Goal: Task Accomplishment & Management: Use online tool/utility

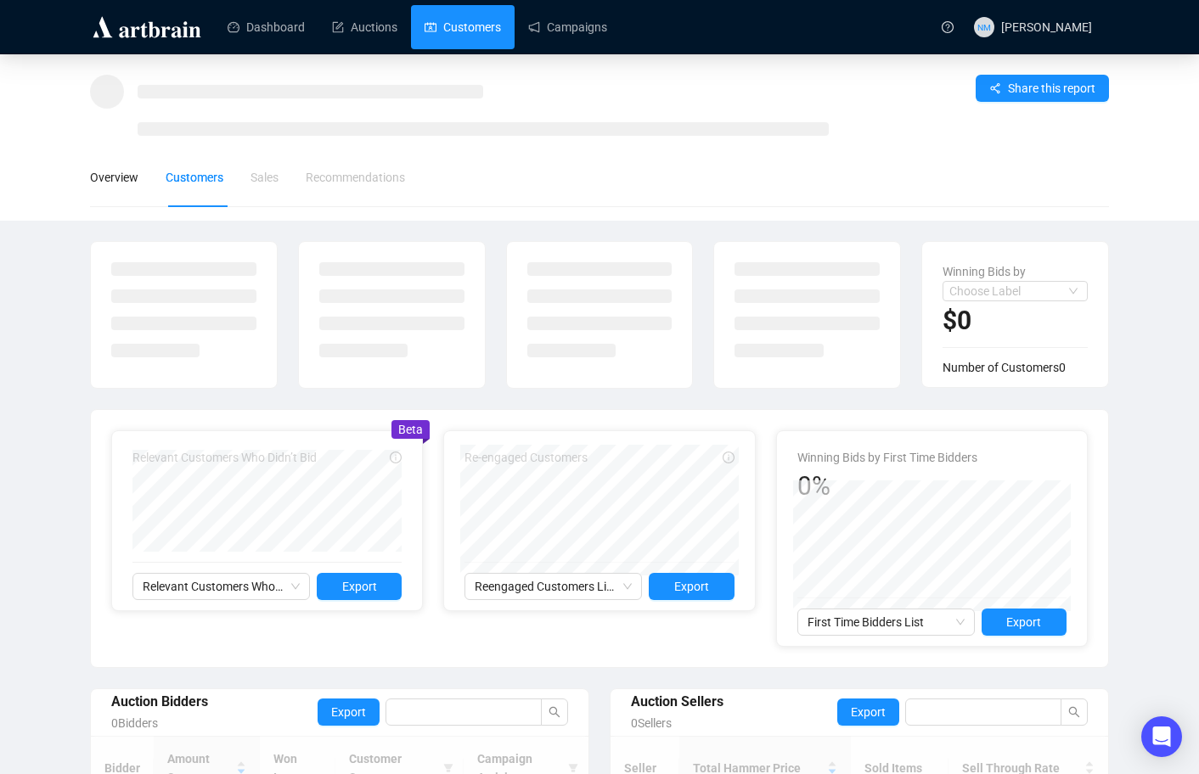
click at [464, 33] on link "Customers" at bounding box center [463, 27] width 76 height 44
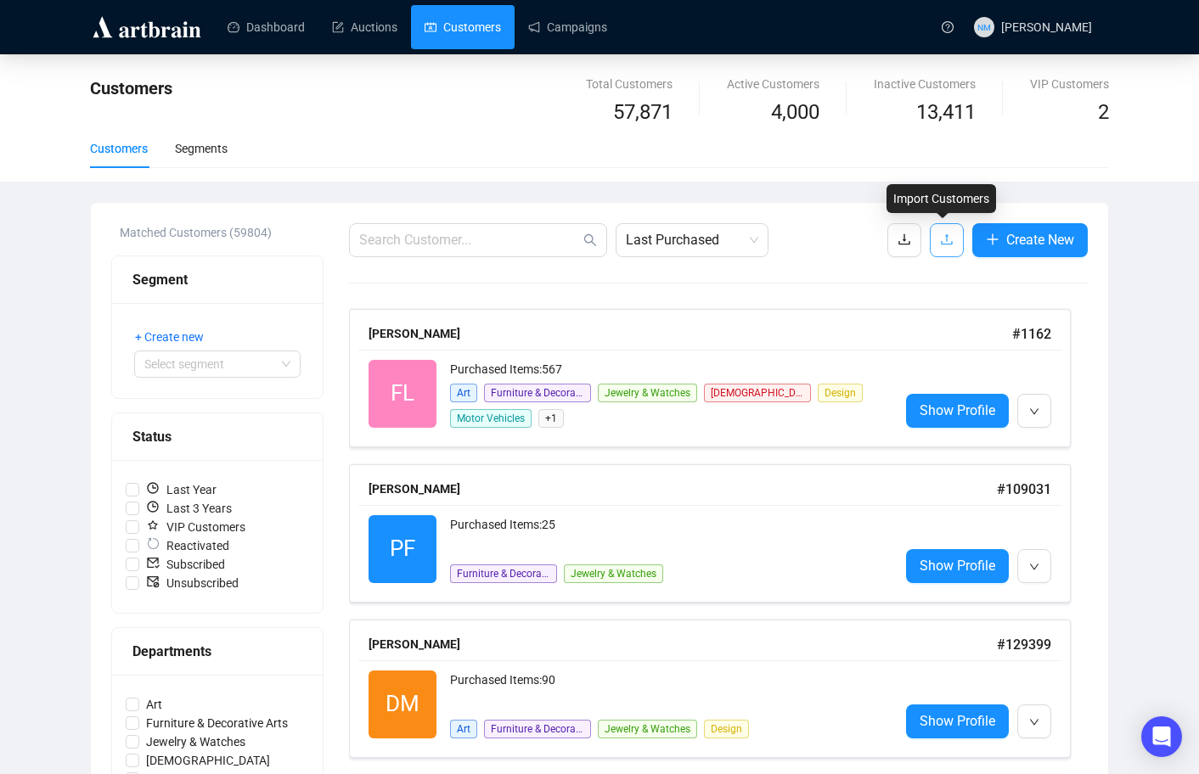
click at [941, 238] on icon "upload" at bounding box center [947, 240] width 14 height 14
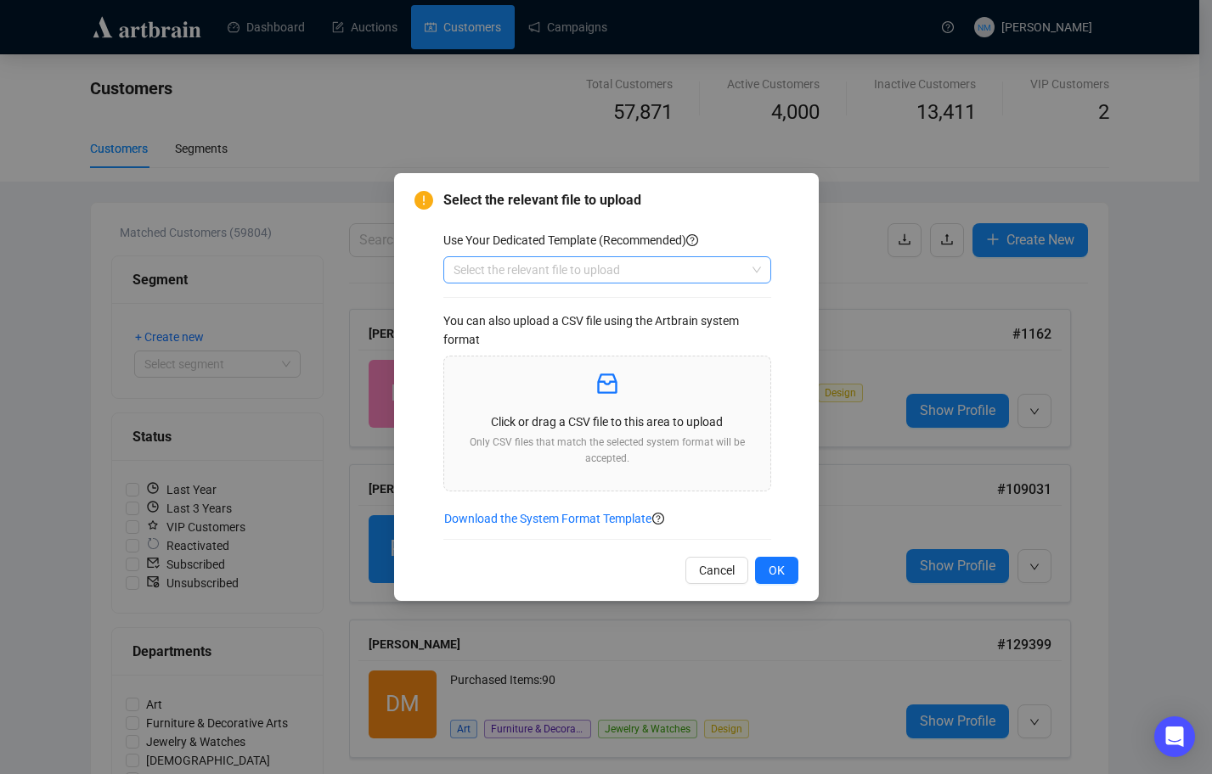
click at [690, 269] on input "search" at bounding box center [599, 269] width 292 height 25
click at [768, 211] on div "Select the relevant file to upload Use Your Dedicated Template (Recommended) Se…" at bounding box center [620, 368] width 355 height 357
click at [757, 269] on span at bounding box center [606, 269] width 307 height 25
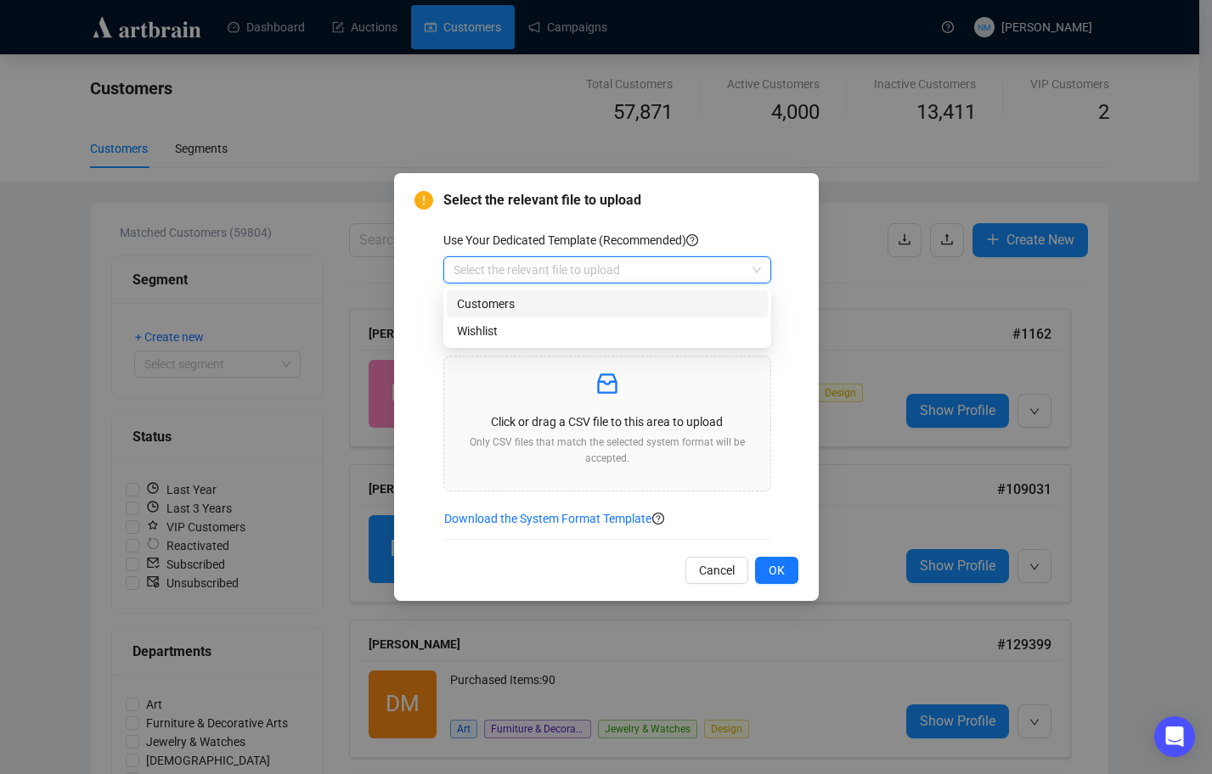
click at [723, 298] on div "Customers" at bounding box center [607, 304] width 301 height 19
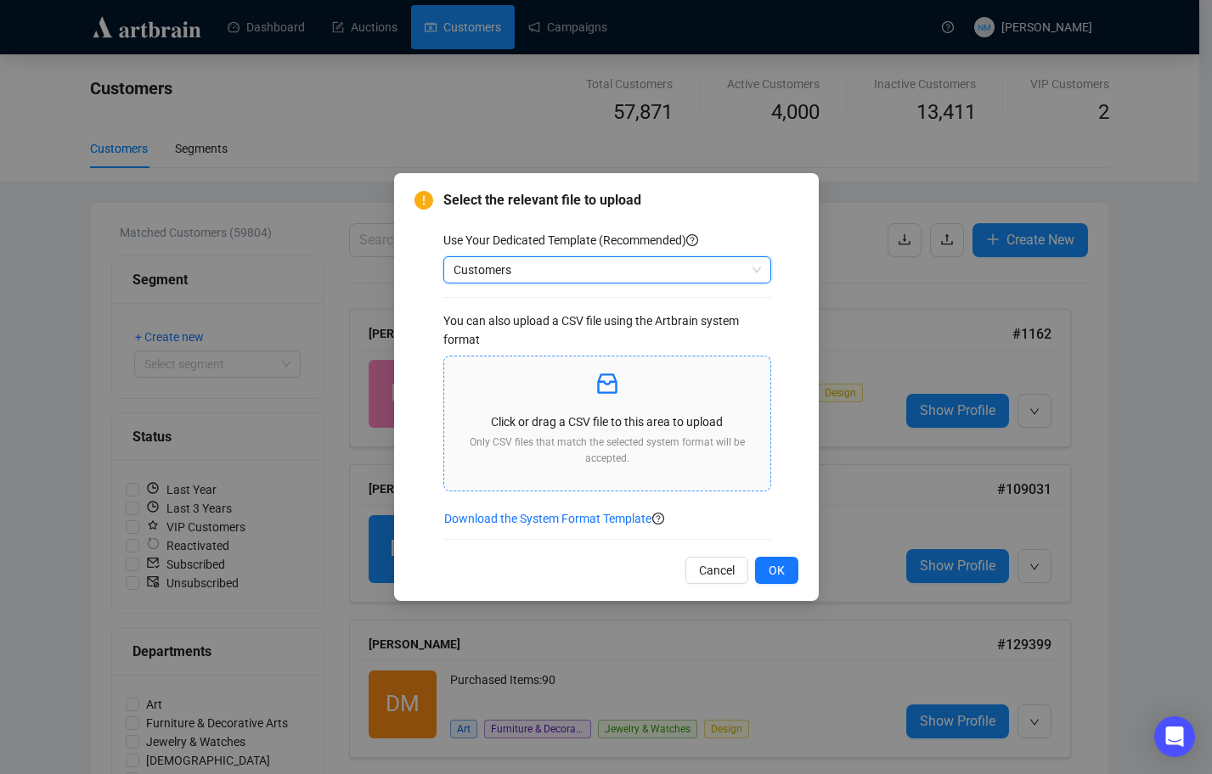
click at [616, 391] on icon "inbox" at bounding box center [607, 384] width 20 height 20
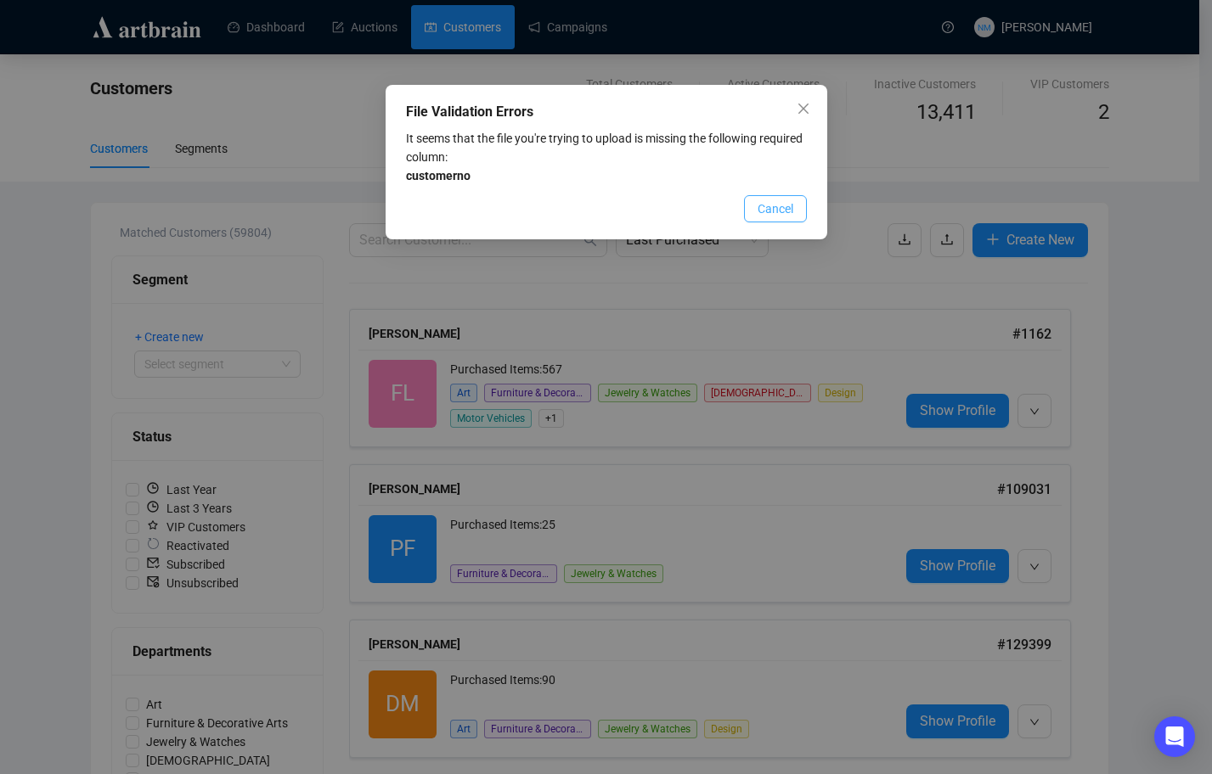
click at [789, 214] on span "Cancel" at bounding box center [775, 209] width 36 height 19
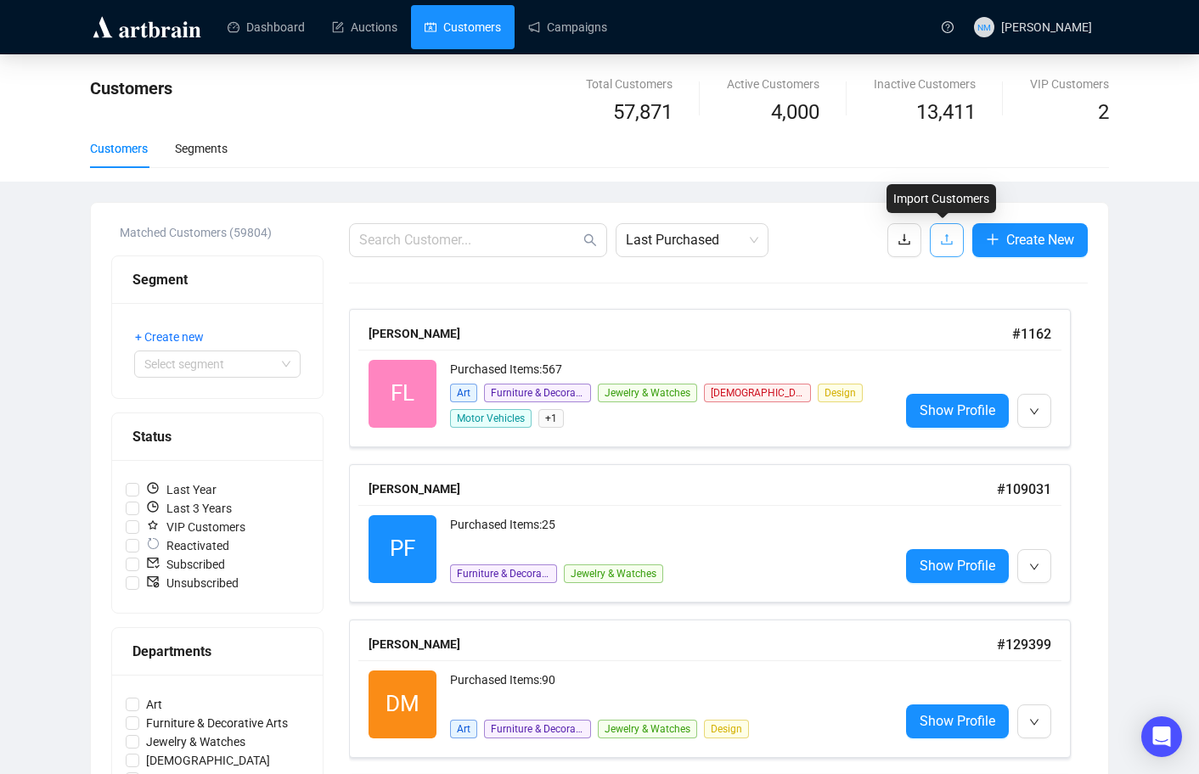
click at [950, 238] on button "button" at bounding box center [947, 240] width 34 height 34
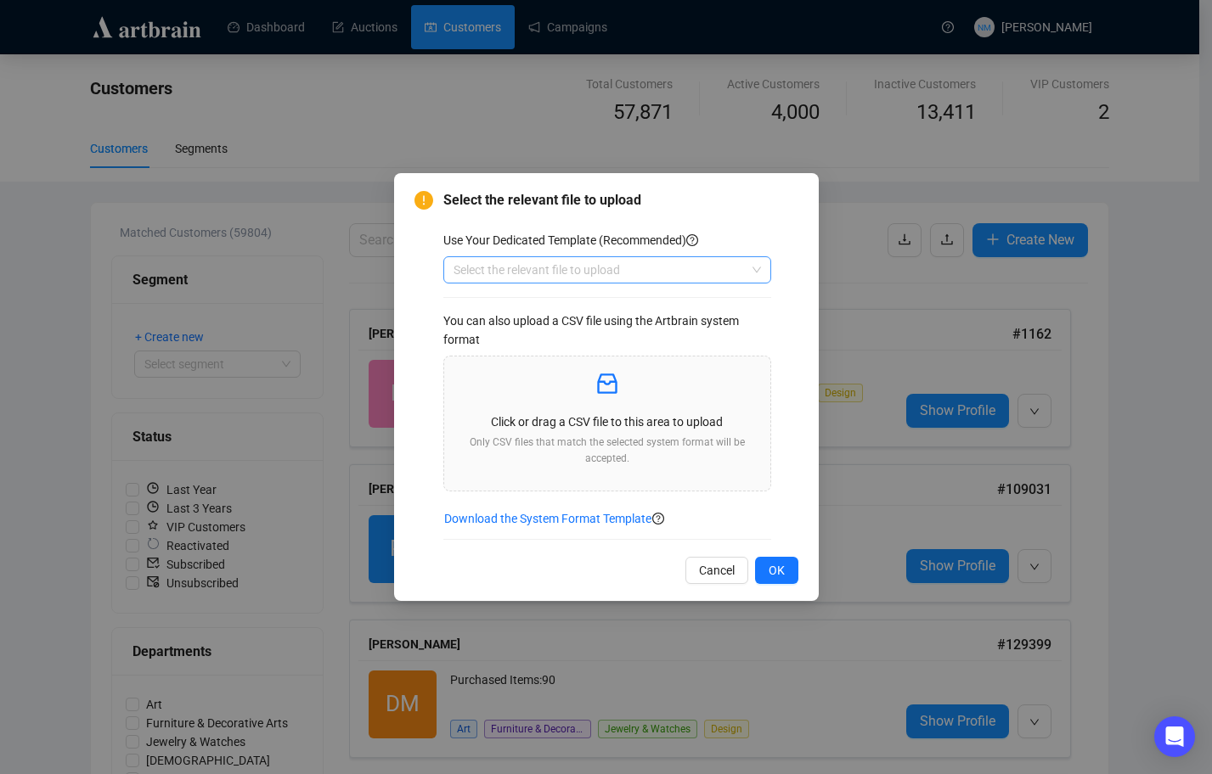
click at [636, 271] on input "search" at bounding box center [599, 269] width 292 height 25
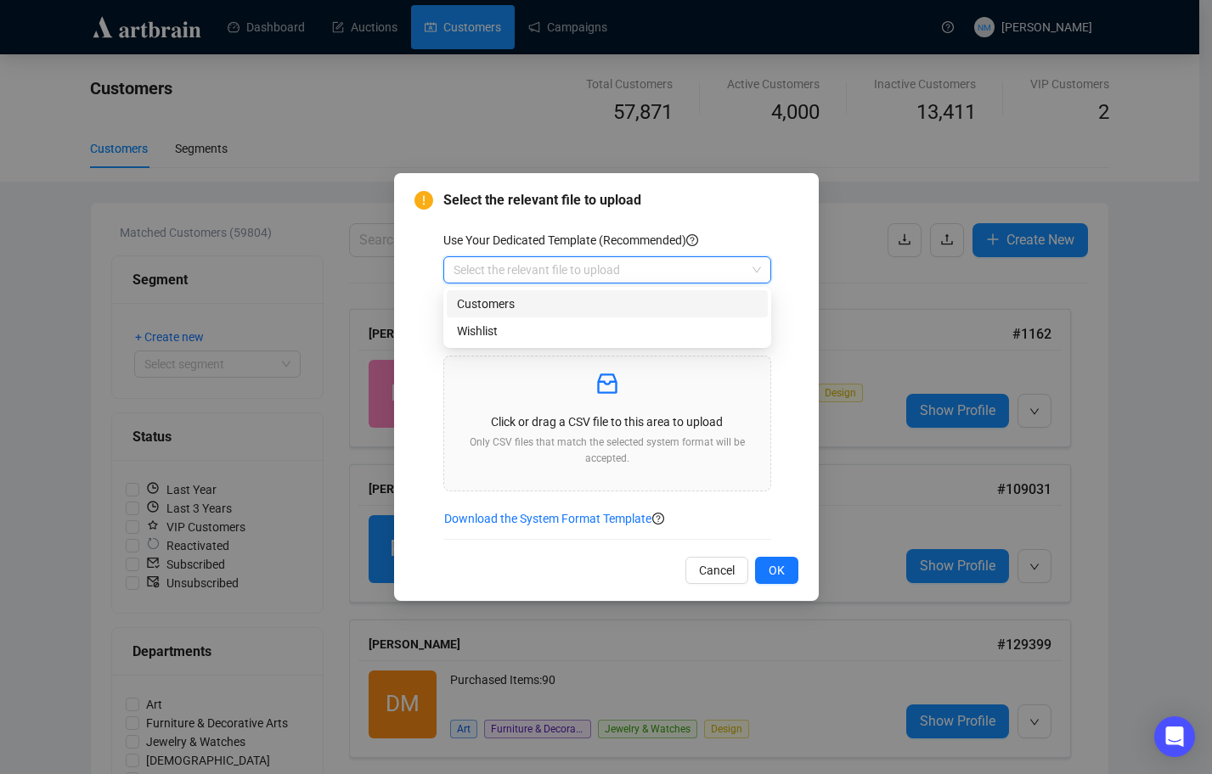
click at [579, 304] on div "Customers" at bounding box center [607, 304] width 301 height 19
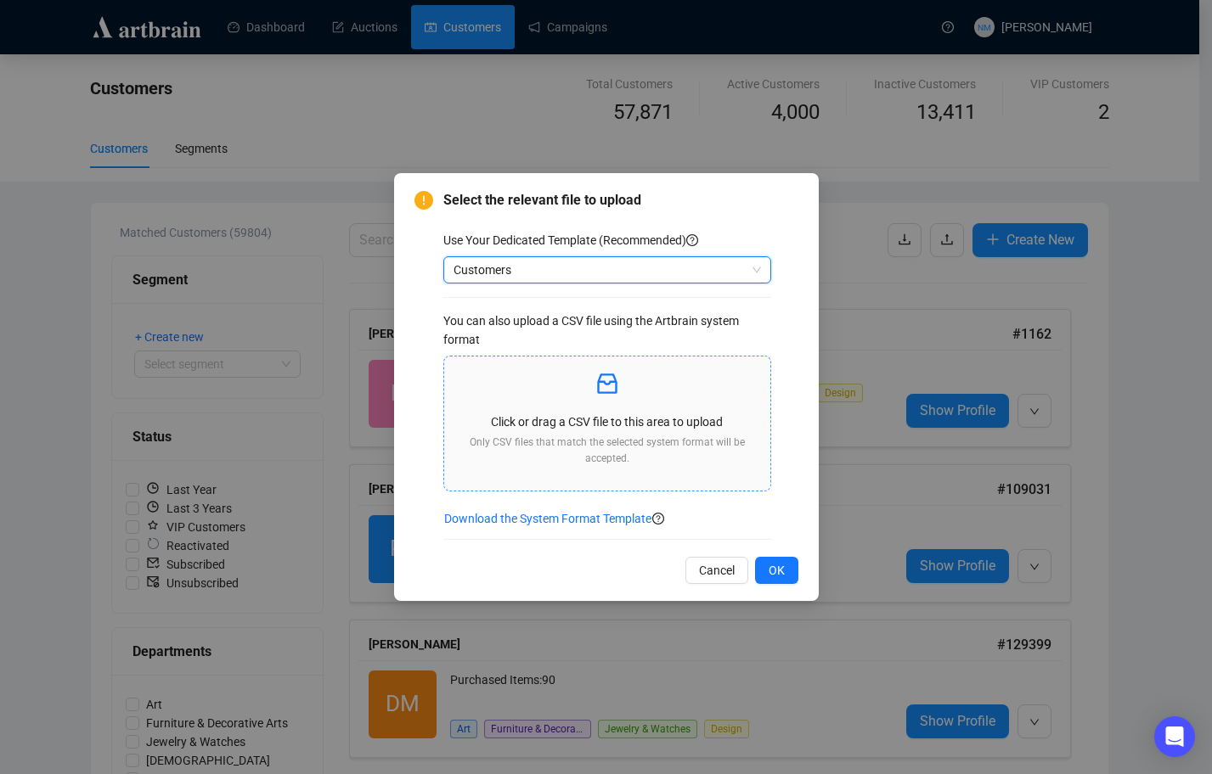
click at [611, 402] on div "Click or drag a CSV file to this area to upload Only CSV files that match the s…" at bounding box center [607, 423] width 299 height 107
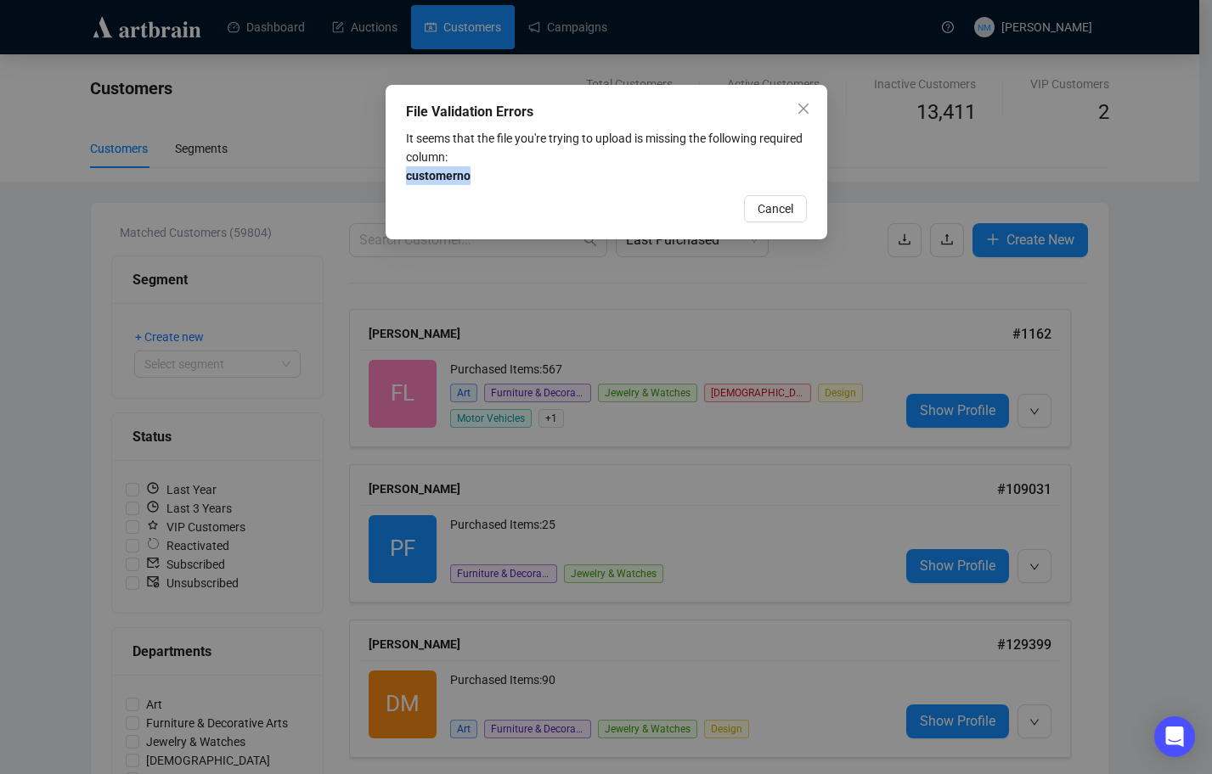
drag, startPoint x: 475, startPoint y: 176, endPoint x: 400, endPoint y: 177, distance: 74.7
click at [400, 177] on div "File Validation Errors It seems that the file you're trying to upload is missin…" at bounding box center [607, 162] width 442 height 155
copy strong "customerno"
click at [785, 210] on span "Cancel" at bounding box center [775, 209] width 36 height 19
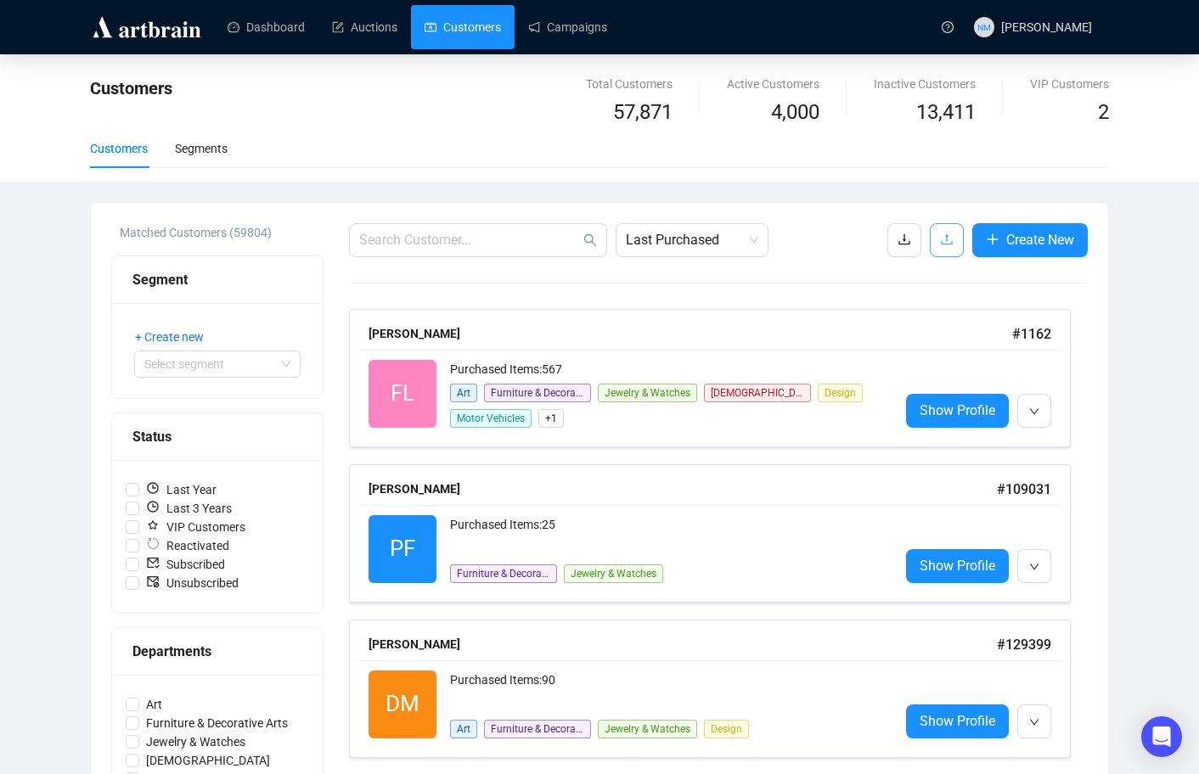
click at [940, 234] on icon "upload" at bounding box center [947, 240] width 14 height 14
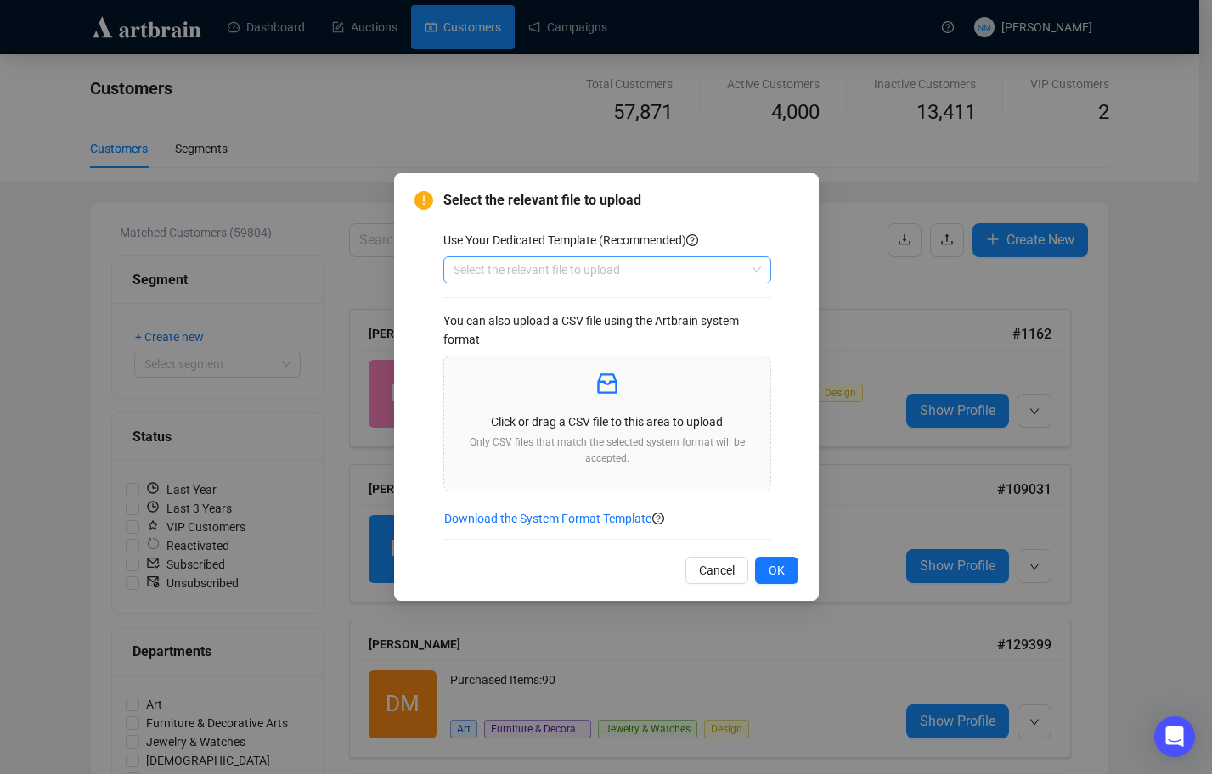
click at [639, 259] on input "search" at bounding box center [599, 269] width 292 height 25
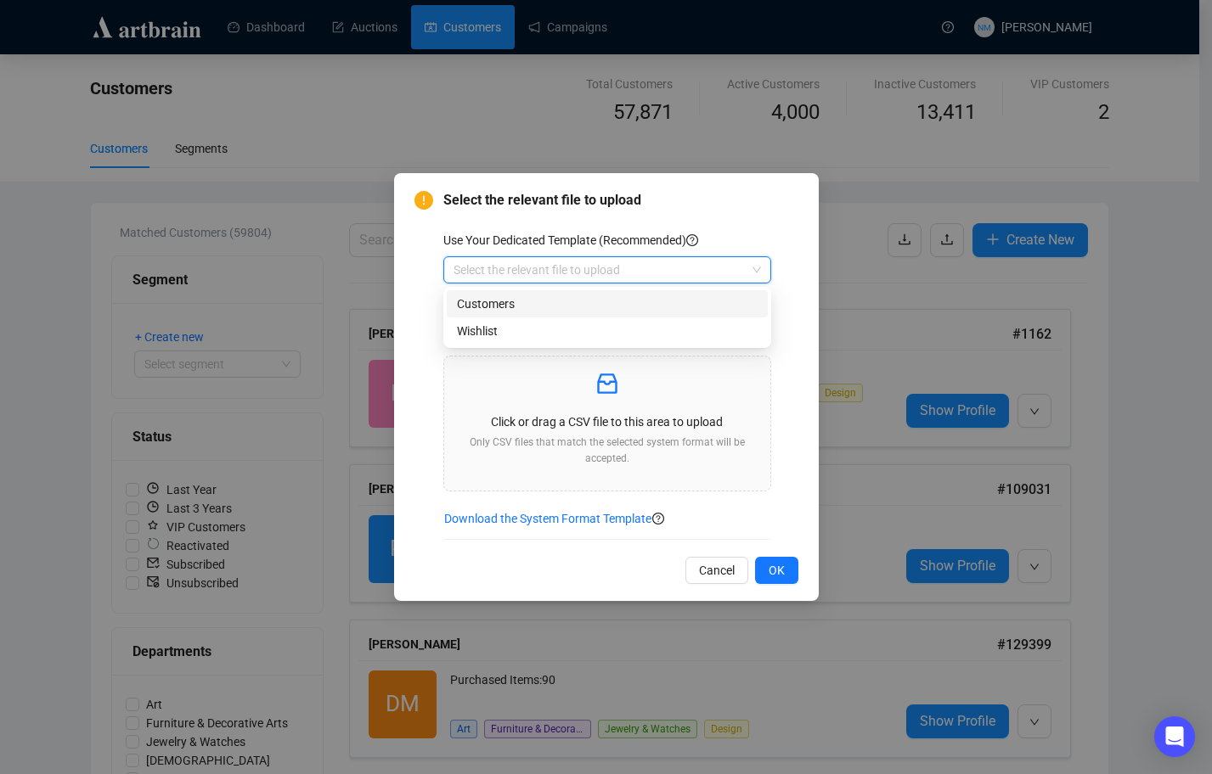
click at [531, 301] on div "Customers" at bounding box center [607, 304] width 301 height 19
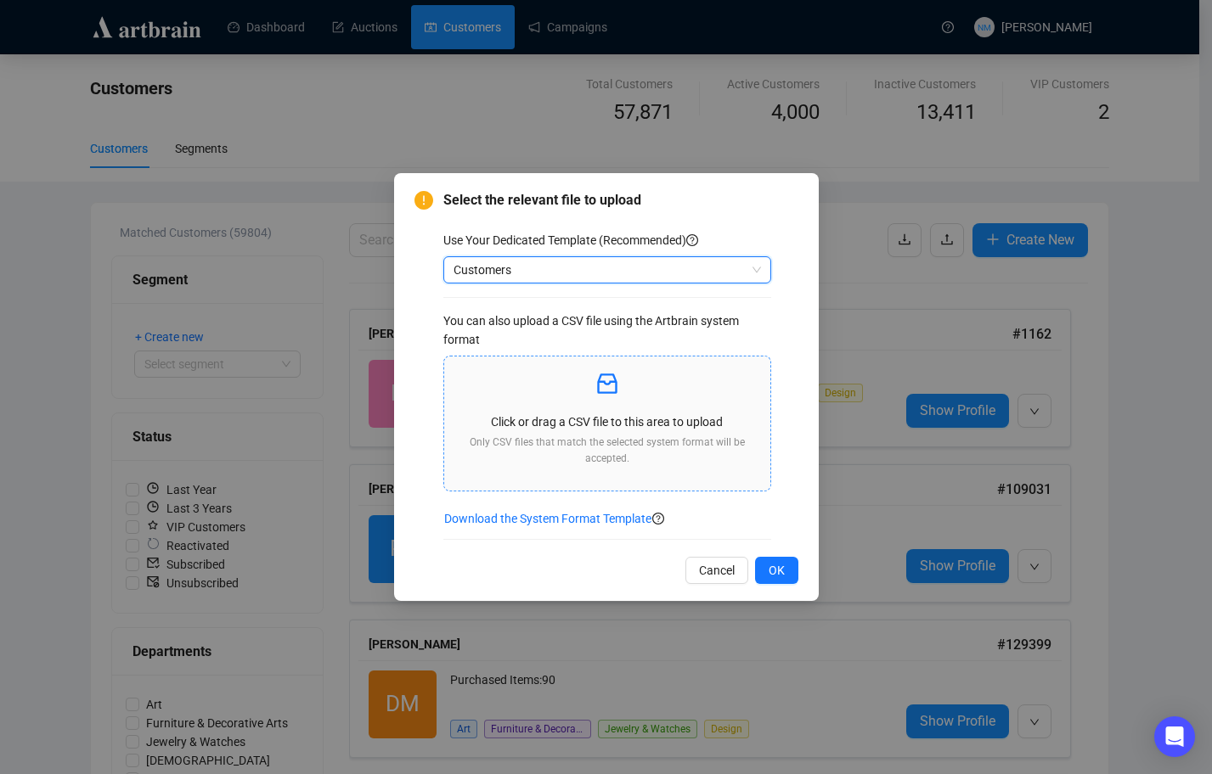
click at [639, 414] on p "Click or drag a CSV file to this area to upload" at bounding box center [607, 422] width 299 height 19
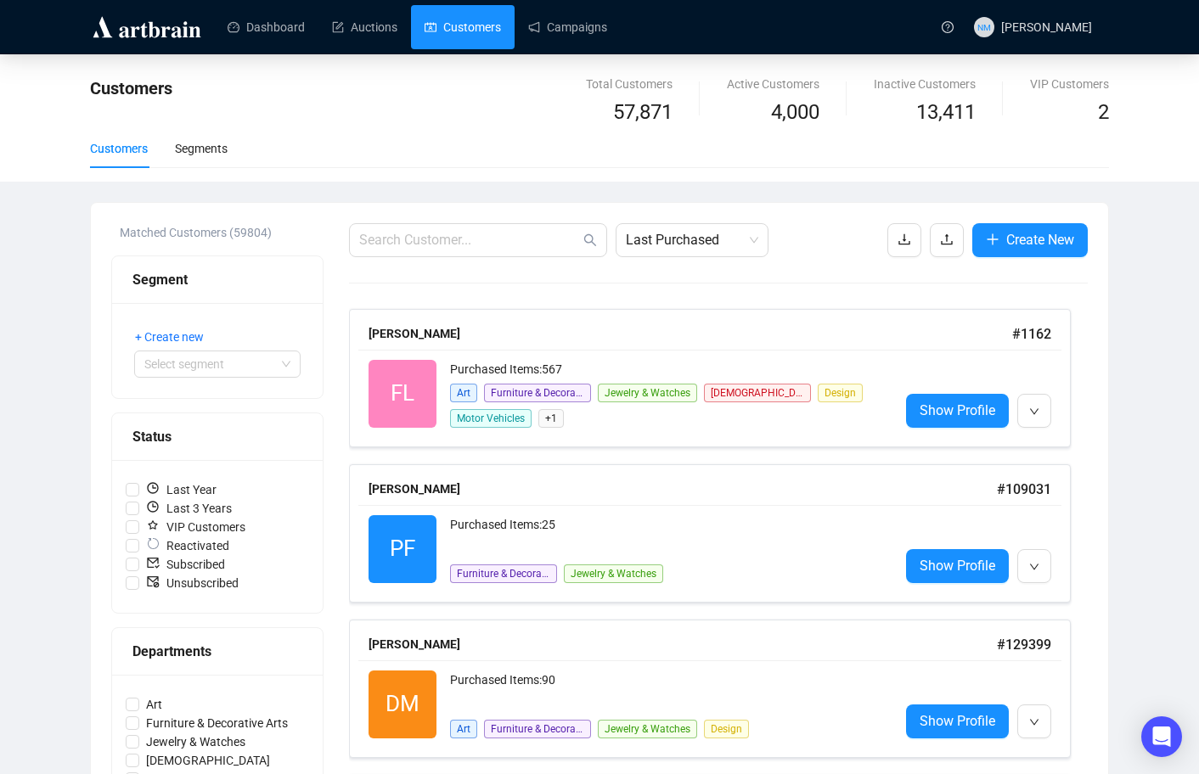
click at [540, 153] on div "Customers Segments" at bounding box center [599, 148] width 1019 height 39
click at [369, 27] on link "Auctions" at bounding box center [364, 27] width 65 height 44
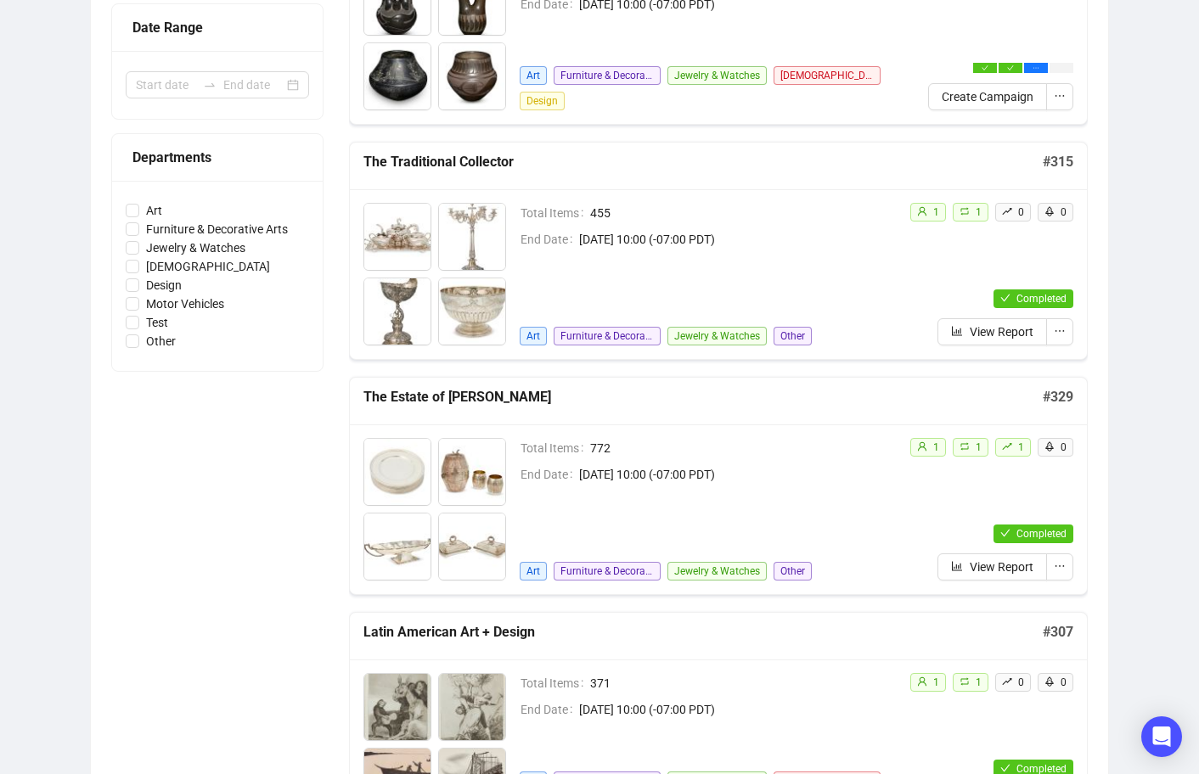
scroll to position [369, 0]
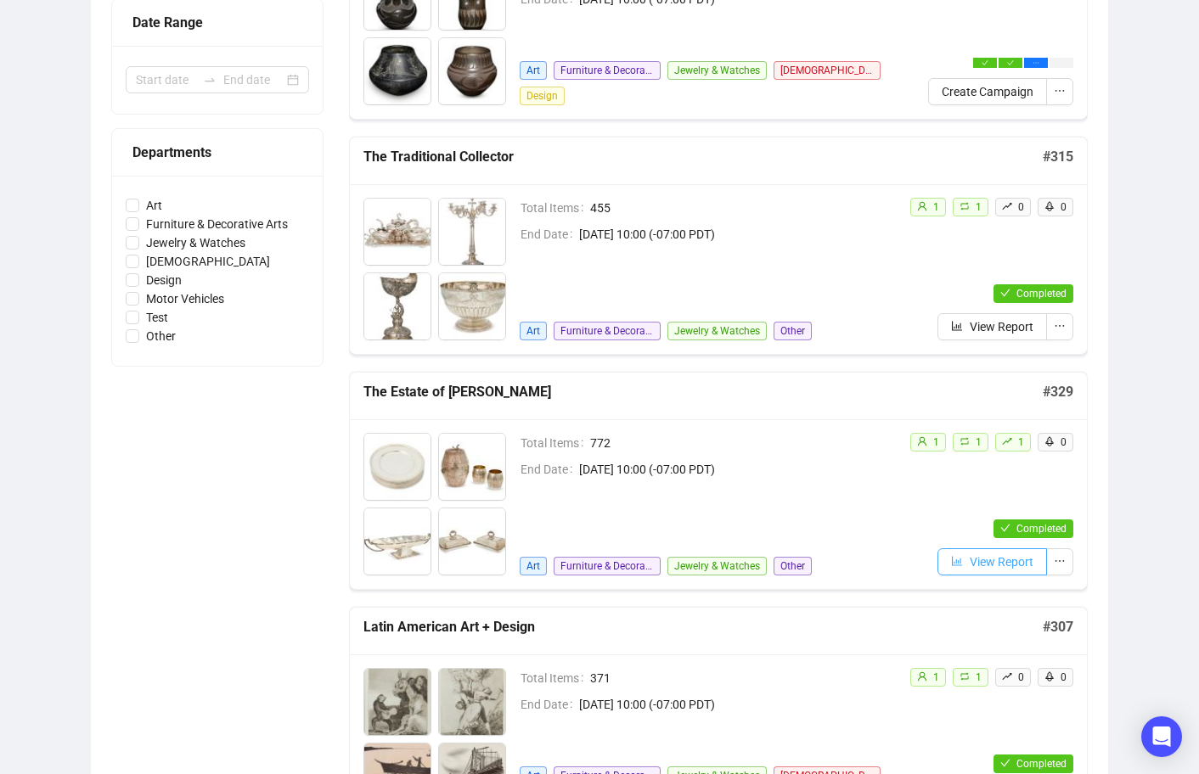
click at [986, 562] on span "View Report" at bounding box center [1002, 562] width 64 height 19
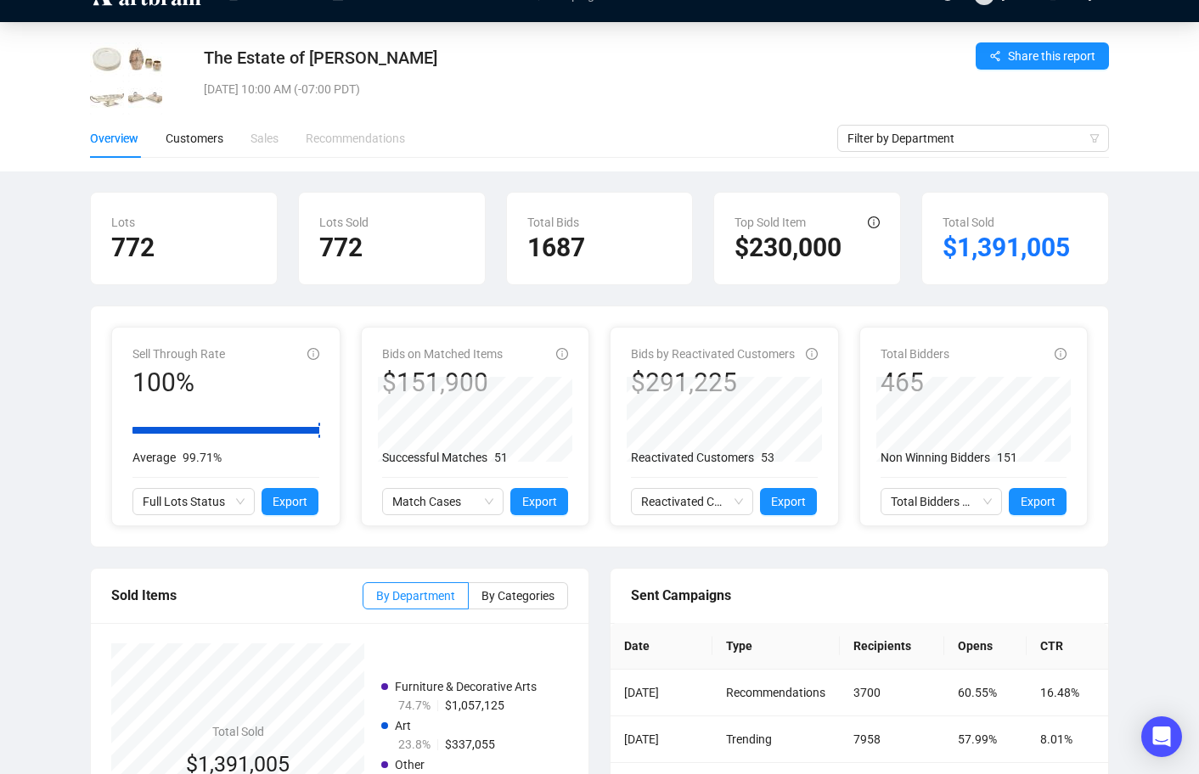
scroll to position [31, 0]
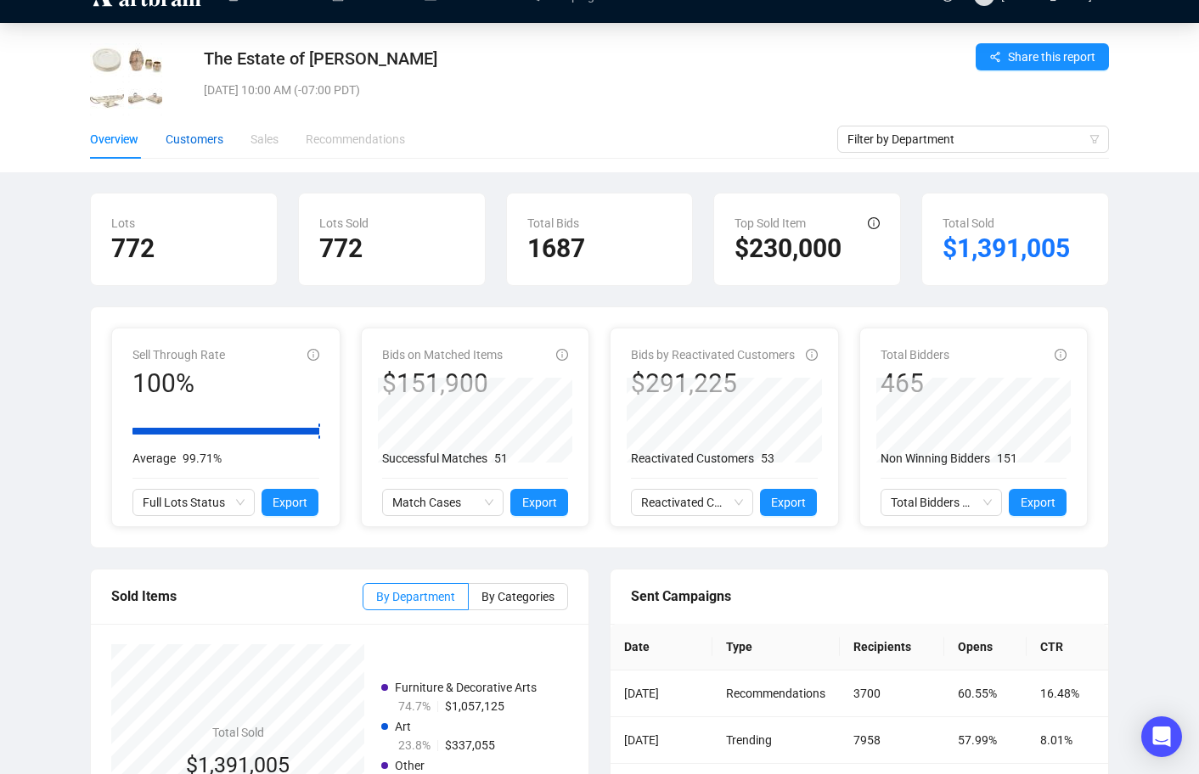
click at [189, 145] on div "Customers" at bounding box center [195, 139] width 58 height 19
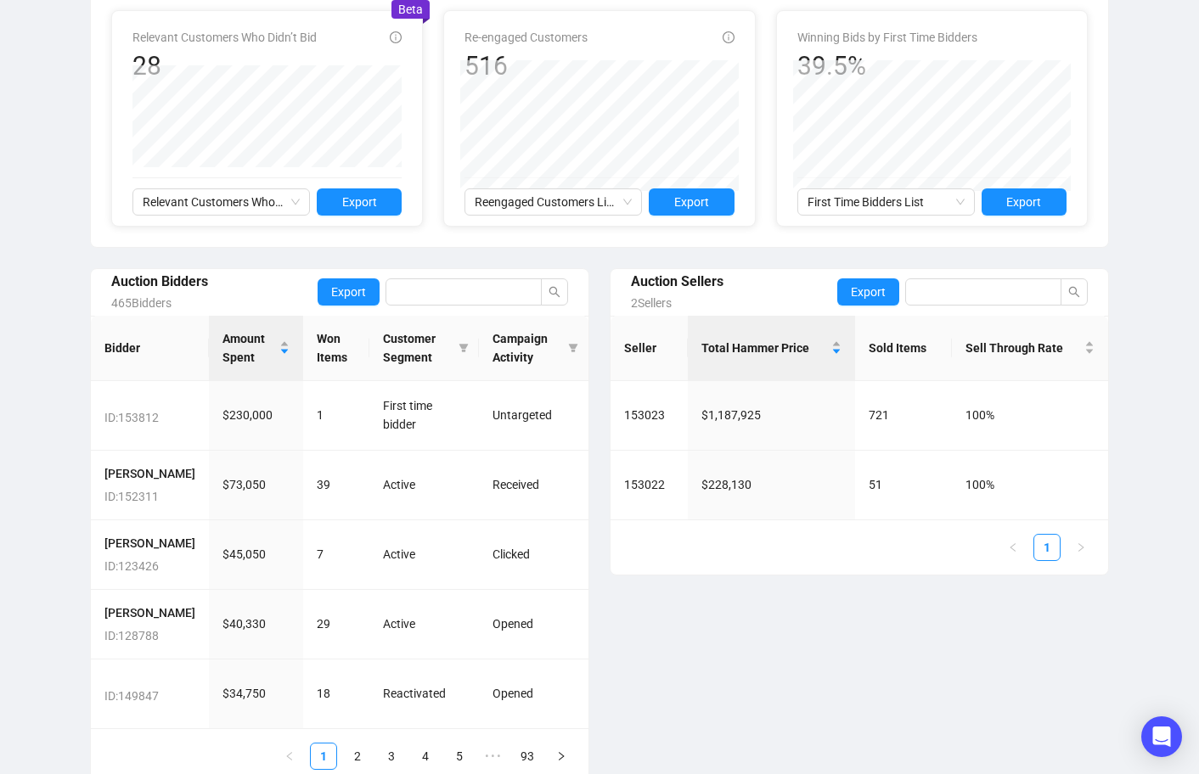
scroll to position [489, 0]
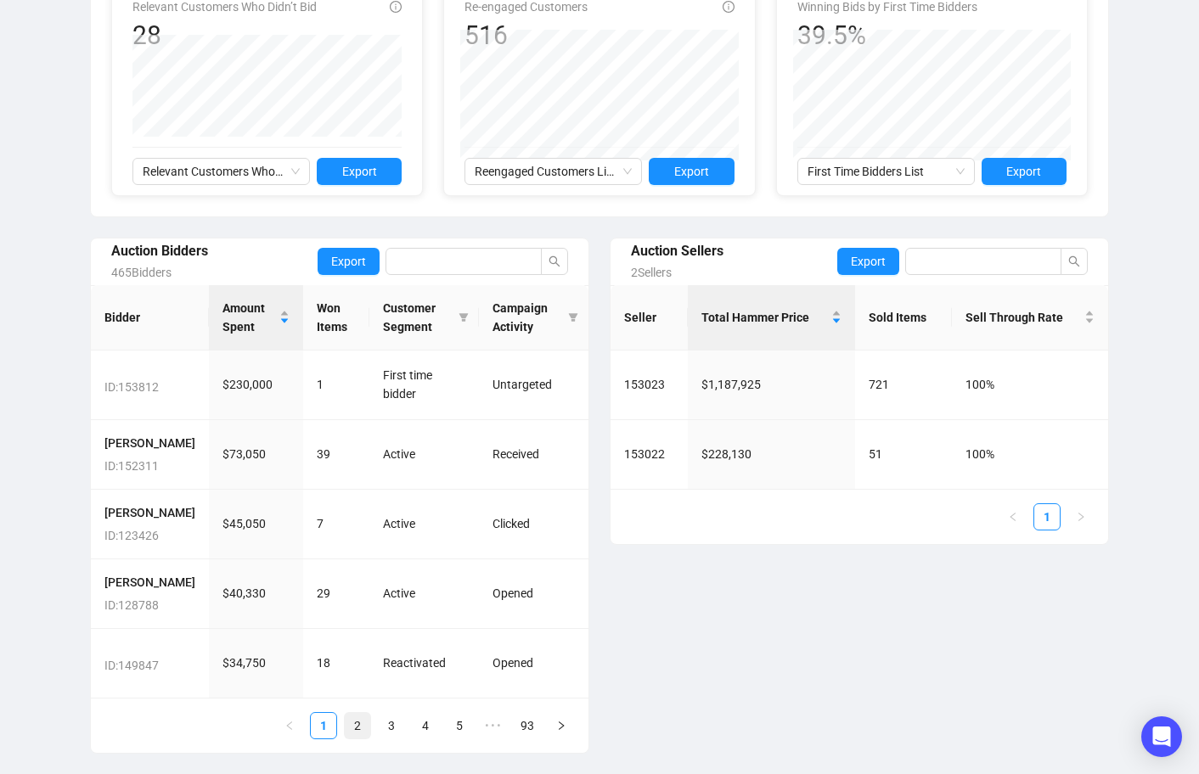
click at [357, 724] on link "2" at bounding box center [357, 725] width 25 height 25
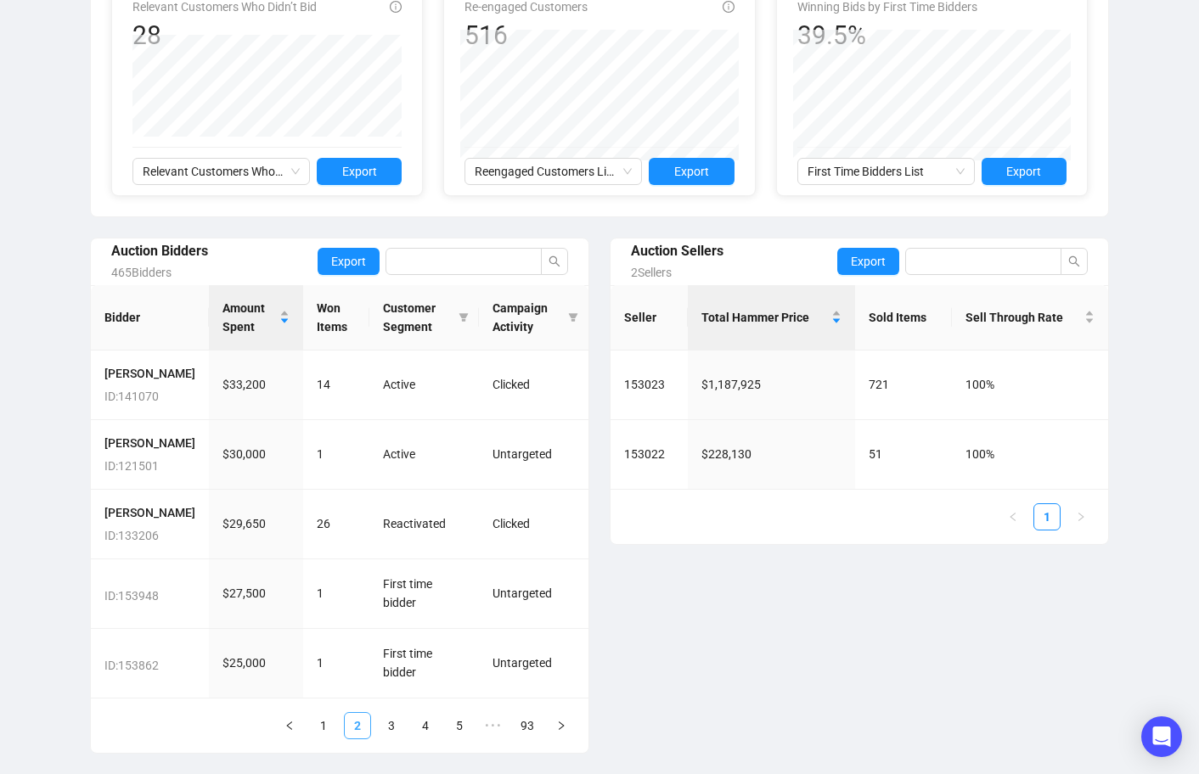
scroll to position [452, 0]
click at [791, 673] on div "Auction Sellers 2 Sellers Export Seller Total Hammer Price Sold Items Sell Thro…" at bounding box center [860, 496] width 520 height 516
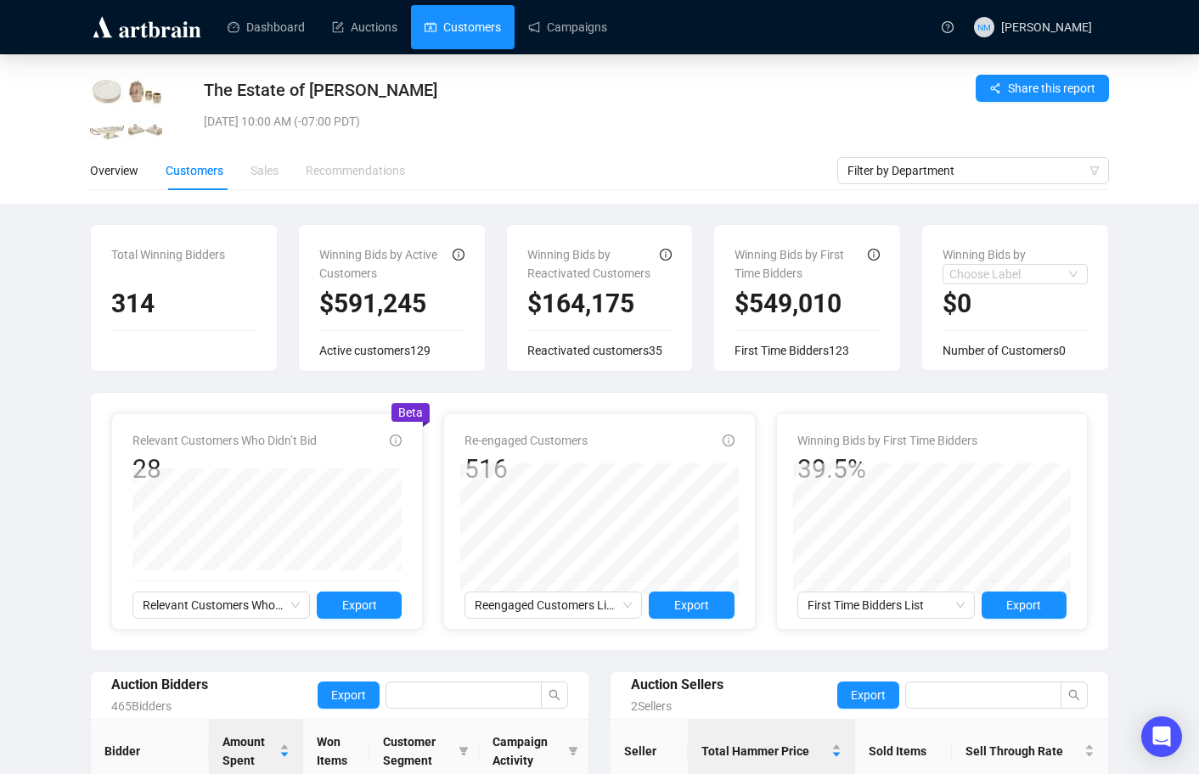
click at [478, 39] on link "Customers" at bounding box center [463, 27] width 76 height 44
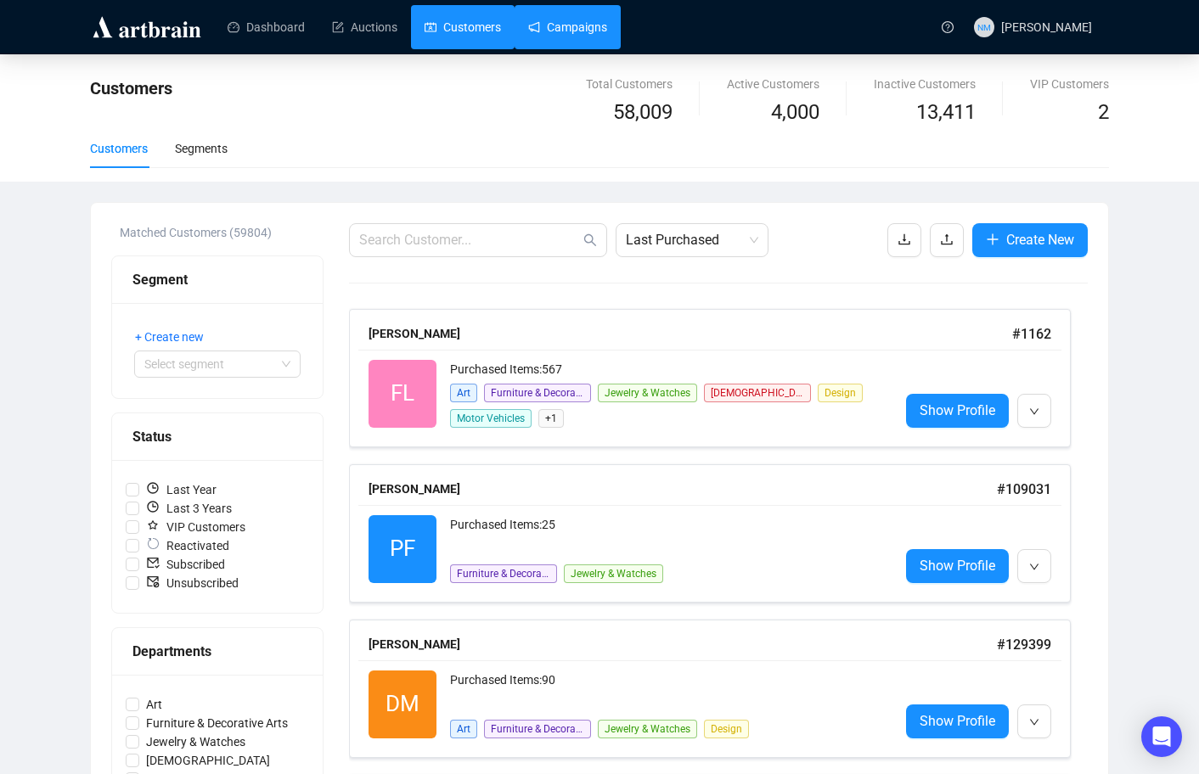
click at [588, 22] on link "Campaigns" at bounding box center [567, 27] width 79 height 44
